Goal: Task Accomplishment & Management: Use online tool/utility

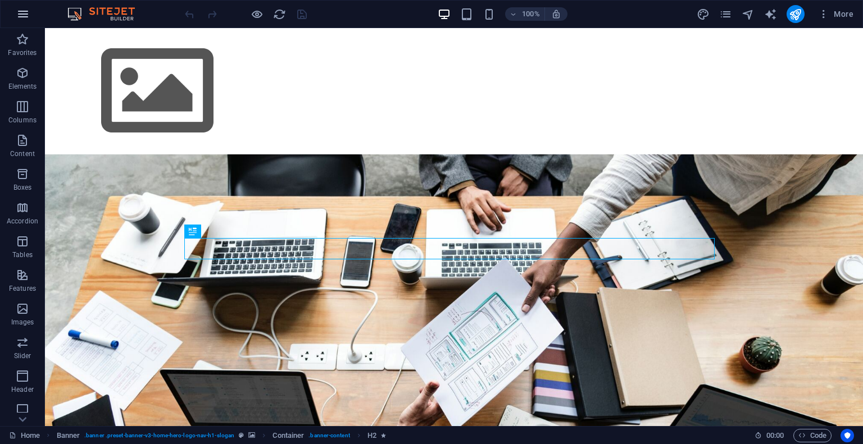
click at [28, 13] on icon "button" at bounding box center [22, 13] width 13 height 13
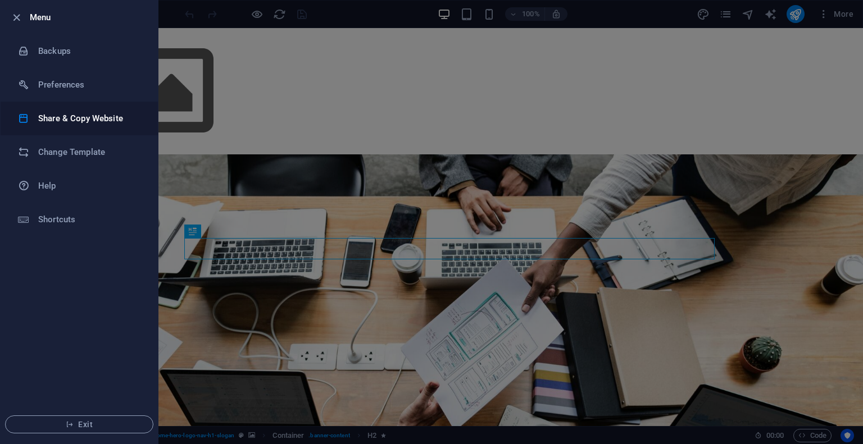
drag, startPoint x: 99, startPoint y: 149, endPoint x: 97, endPoint y: 119, distance: 30.5
click at [97, 119] on ul "Menu Backups Preferences Share & Copy Website Change Template Help Shortcuts Ex…" at bounding box center [79, 222] width 157 height 443
click at [97, 119] on h6 "Share & Copy Website" at bounding box center [90, 118] width 104 height 13
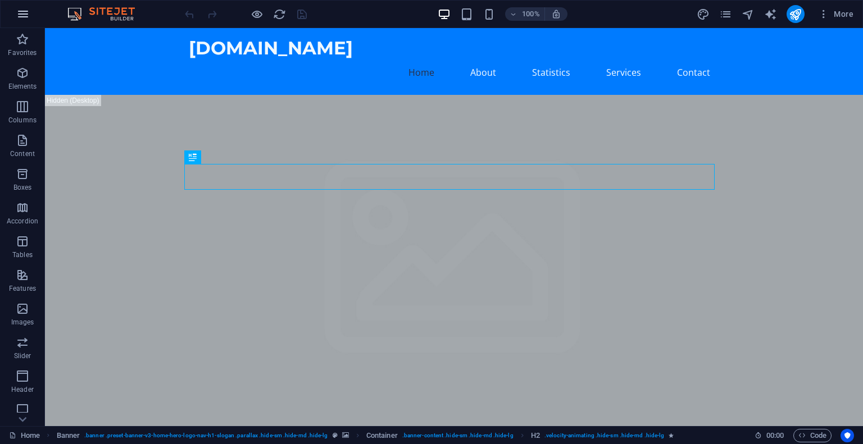
click at [19, 14] on icon "button" at bounding box center [22, 13] width 13 height 13
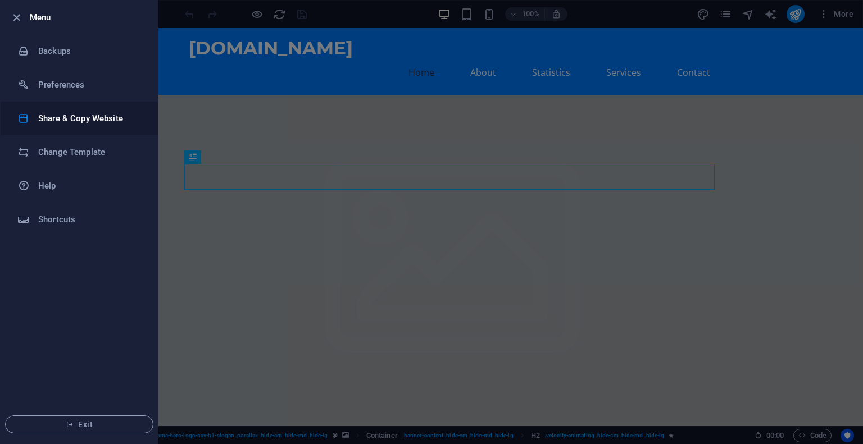
click at [108, 124] on h6 "Share & Copy Website" at bounding box center [90, 118] width 104 height 13
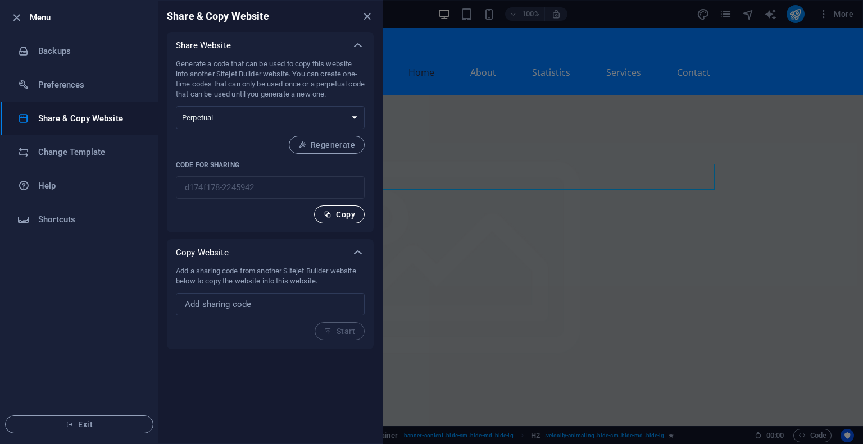
click at [337, 217] on span "Copy" at bounding box center [339, 214] width 31 height 9
click at [369, 14] on icon "close" at bounding box center [367, 16] width 13 height 13
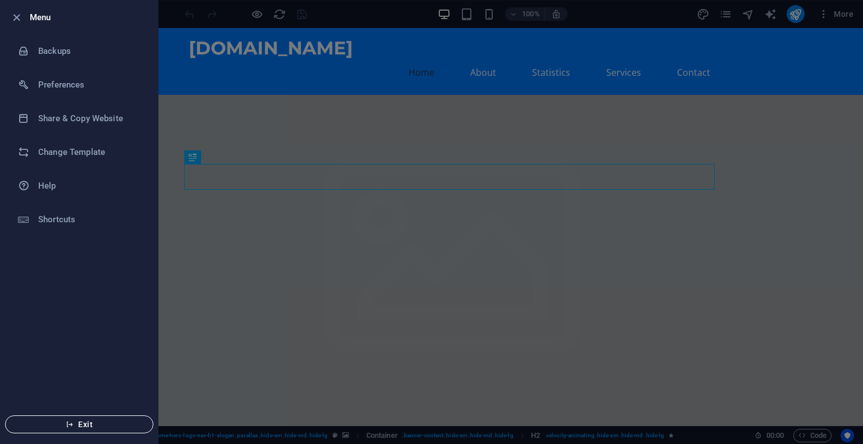
click at [72, 424] on icon "button" at bounding box center [70, 425] width 8 height 8
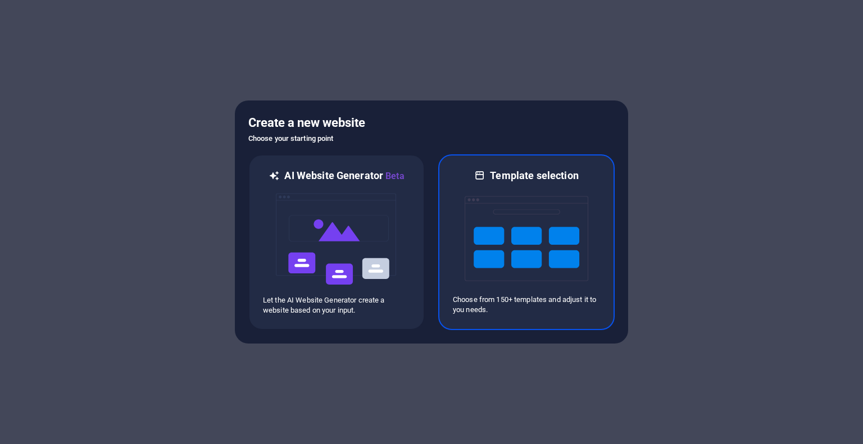
click at [528, 251] on img at bounding box center [527, 239] width 124 height 112
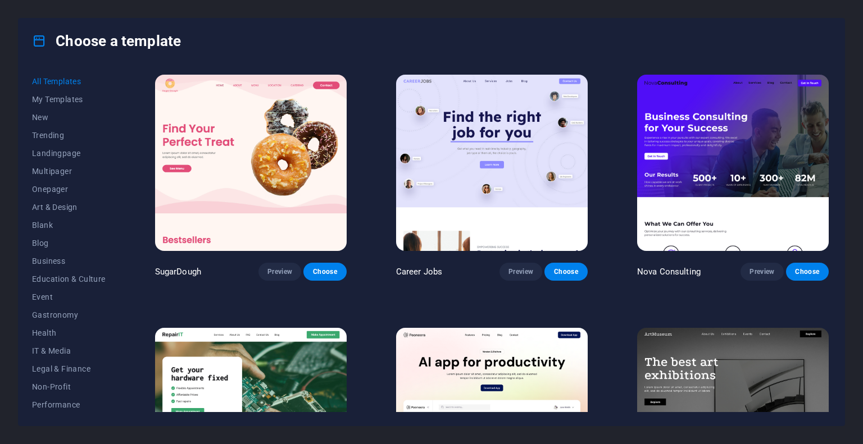
click at [719, 168] on img at bounding box center [733, 163] width 192 height 176
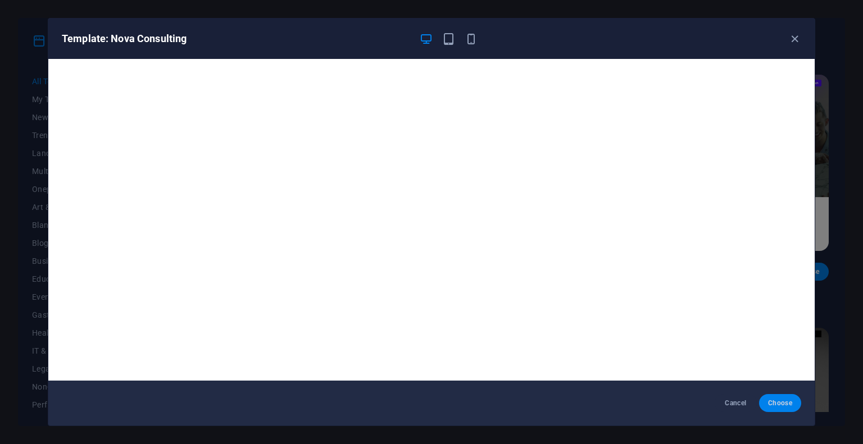
click at [780, 401] on span "Choose" at bounding box center [780, 403] width 24 height 9
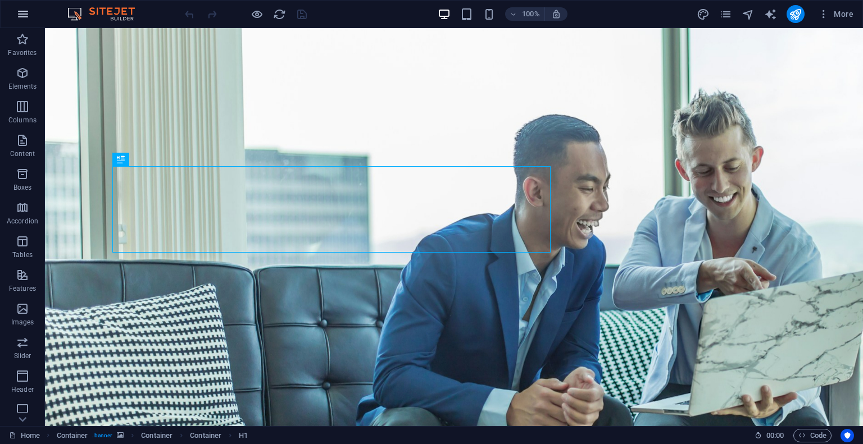
click at [20, 19] on icon "button" at bounding box center [22, 13] width 13 height 13
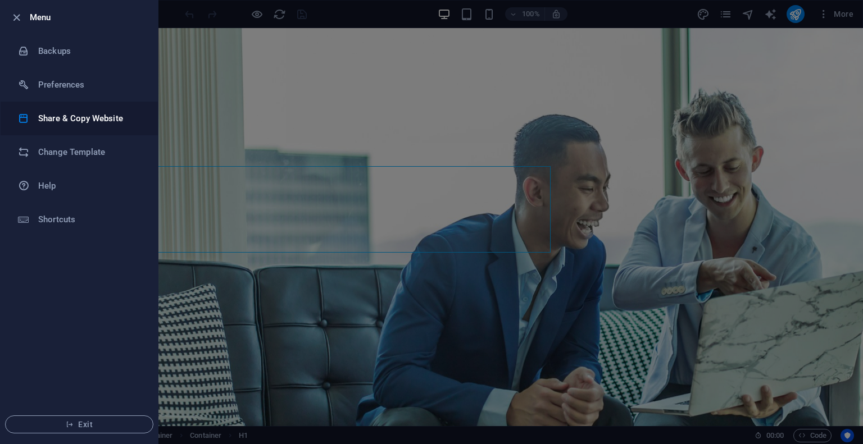
click at [108, 117] on h6 "Share & Copy Website" at bounding box center [90, 118] width 104 height 13
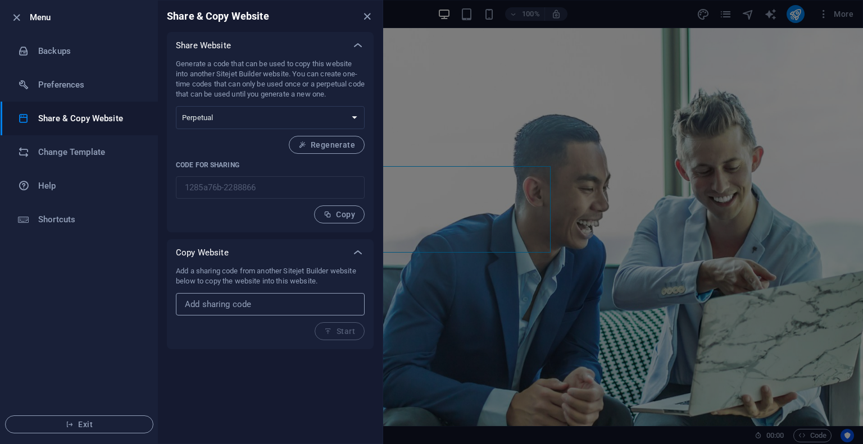
click at [247, 298] on input "text" at bounding box center [270, 304] width 189 height 22
paste input "d174f178-2245942"
type input "d174f178-2245942"
click at [328, 330] on icon "button" at bounding box center [328, 332] width 8 height 8
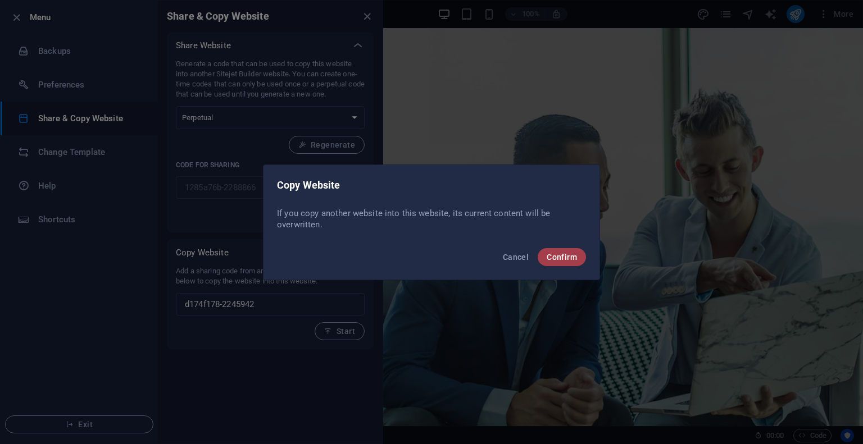
click at [562, 257] on span "Confirm" at bounding box center [562, 257] width 30 height 9
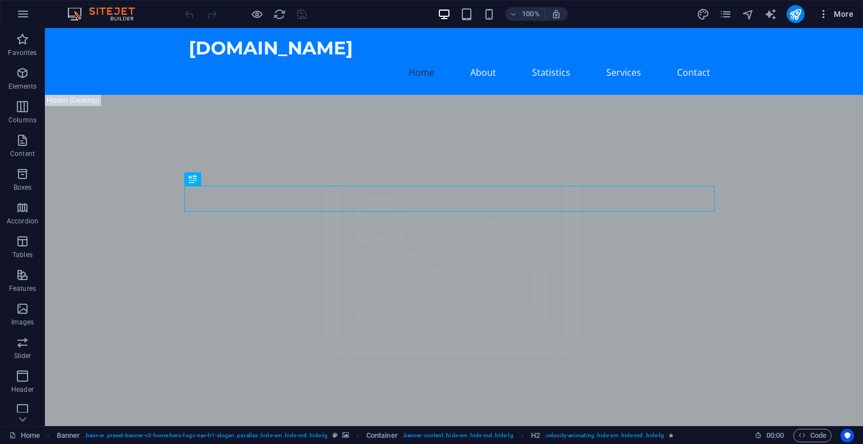
click at [834, 15] on span "More" at bounding box center [835, 13] width 35 height 11
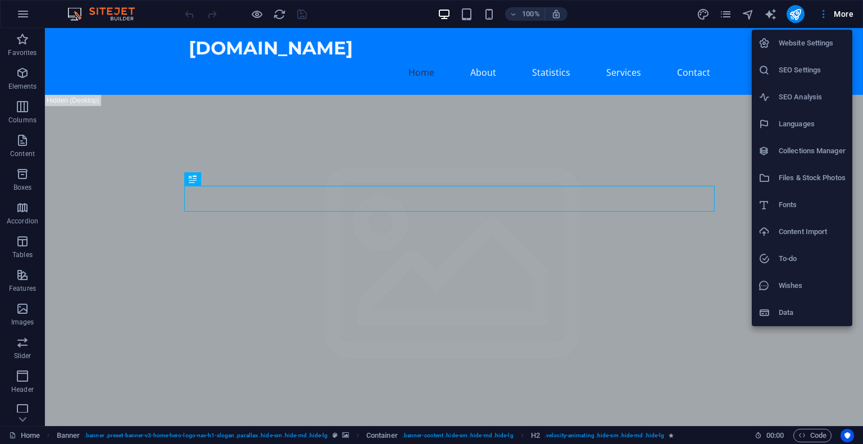
click at [816, 43] on h6 "Website Settings" at bounding box center [812, 43] width 67 height 13
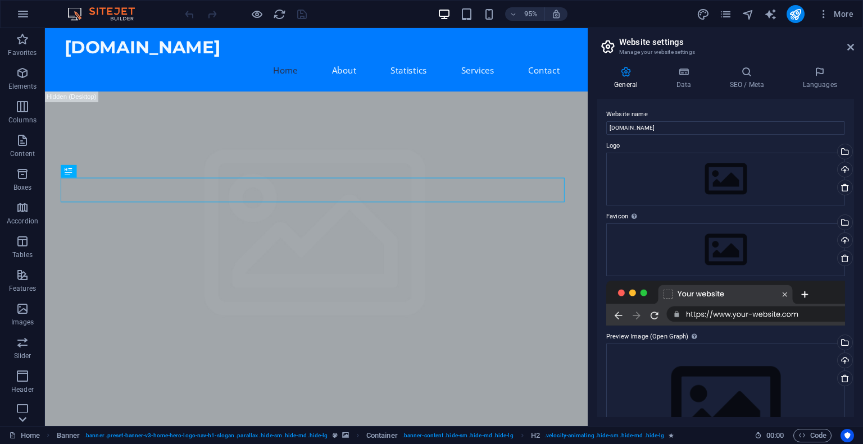
click at [16, 419] on icon at bounding box center [23, 420] width 16 height 16
click at [27, 13] on icon "button" at bounding box center [22, 13] width 13 height 13
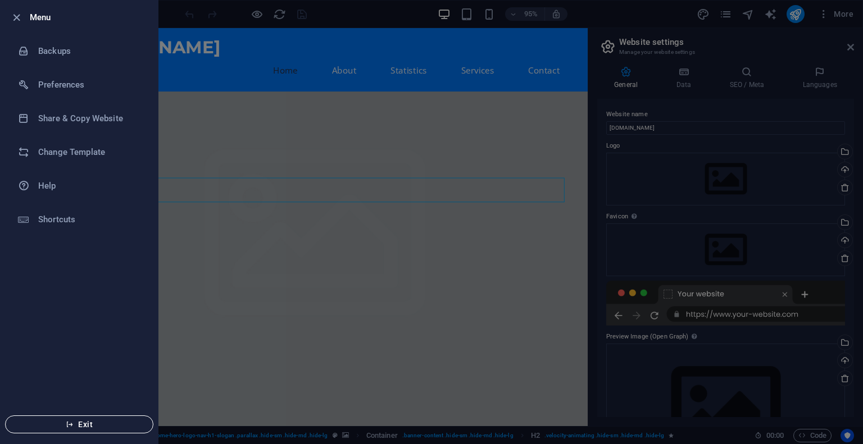
click at [82, 429] on button "Exit" at bounding box center [79, 425] width 148 height 18
